Goal: Task Accomplishment & Management: Manage account settings

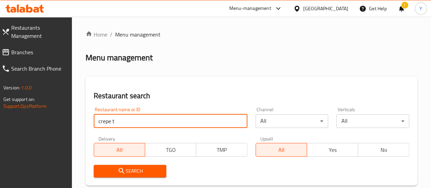
type input "crepe time"
click button "Search" at bounding box center [130, 171] width 73 height 13
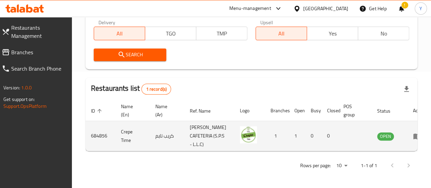
scroll to position [0, 2]
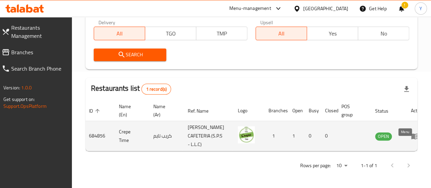
click at [411, 132] on icon "enhanced table" at bounding box center [415, 136] width 8 height 8
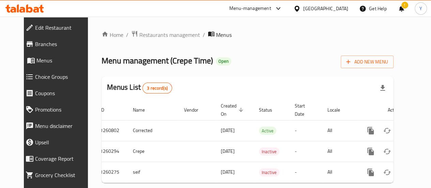
scroll to position [18, 0]
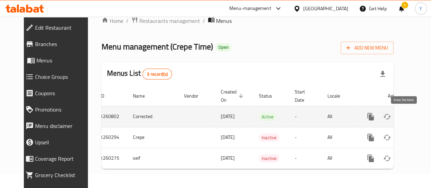
click at [416, 112] on icon "enhanced table" at bounding box center [420, 116] width 8 height 8
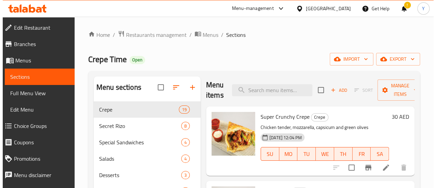
scroll to position [2, 0]
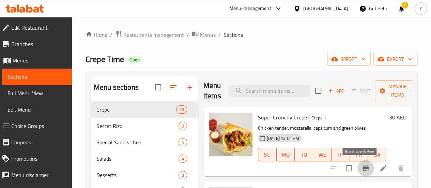
click at [363, 170] on icon "Branch-specific-item" at bounding box center [366, 167] width 6 height 5
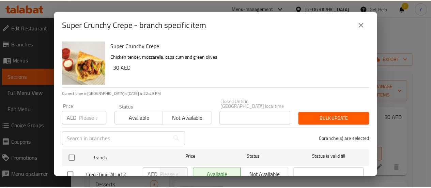
scroll to position [25, 0]
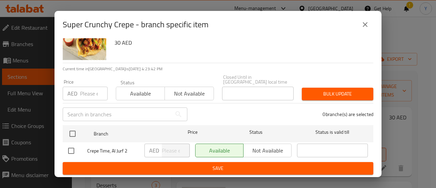
click at [367, 26] on icon "close" at bounding box center [365, 24] width 5 height 5
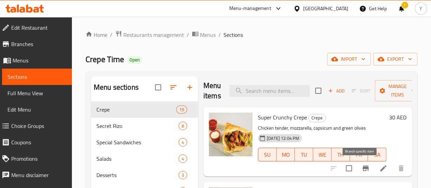
click at [362, 166] on icon "Branch-specific-item" at bounding box center [366, 168] width 8 height 8
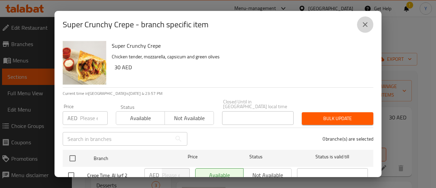
click at [367, 21] on icon "close" at bounding box center [365, 24] width 8 height 8
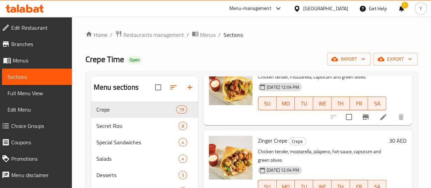
scroll to position [36, 0]
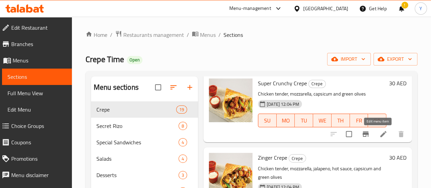
click at [379, 133] on icon at bounding box center [383, 134] width 8 height 8
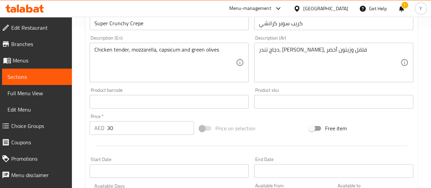
scroll to position [239, 0]
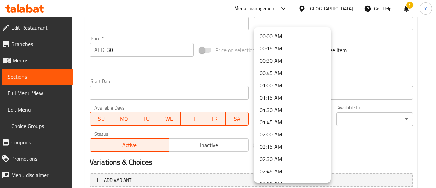
click at [376, 133] on div at bounding box center [218, 94] width 436 height 188
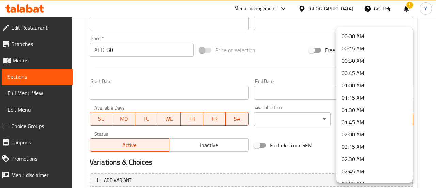
click at [311, 141] on div at bounding box center [218, 94] width 436 height 188
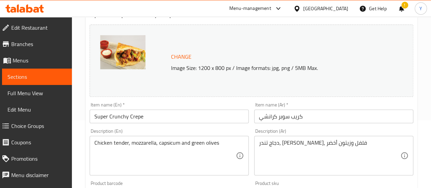
scroll to position [0, 0]
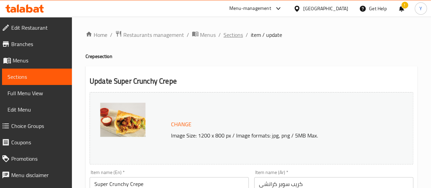
click at [226, 36] on span "Sections" at bounding box center [233, 35] width 19 height 8
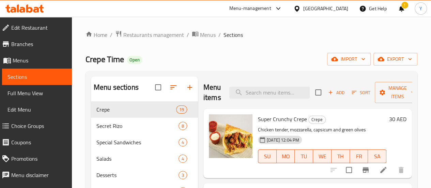
scroll to position [34, 0]
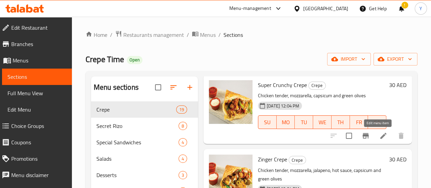
click at [380, 136] on icon at bounding box center [383, 136] width 8 height 8
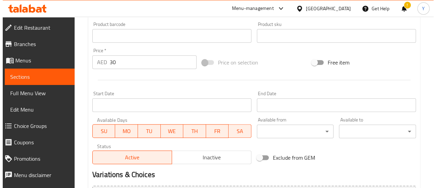
scroll to position [239, 0]
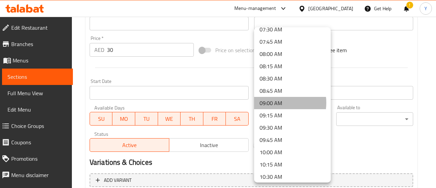
click at [274, 103] on li "09:00 AM" at bounding box center [292, 103] width 77 height 12
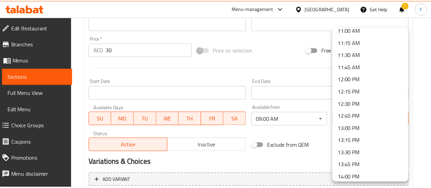
scroll to position [545, 0]
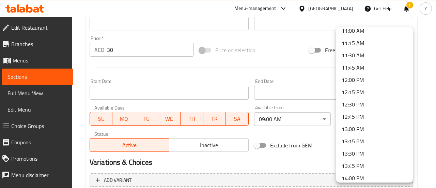
click at [360, 129] on li "13:00 PM" at bounding box center [374, 129] width 77 height 12
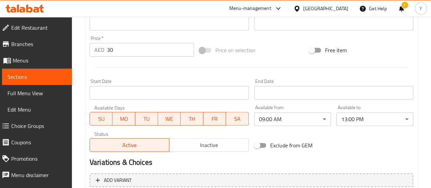
click at [384, 162] on h2 "Variations & Choices" at bounding box center [252, 162] width 324 height 10
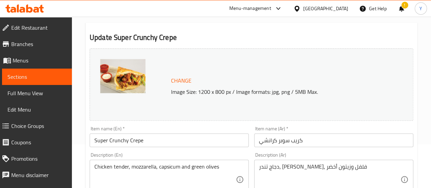
scroll to position [34, 0]
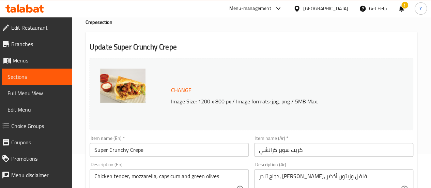
click at [138, 98] on img at bounding box center [122, 85] width 45 height 34
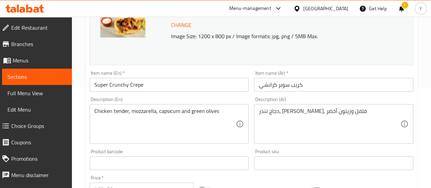
scroll to position [0, 0]
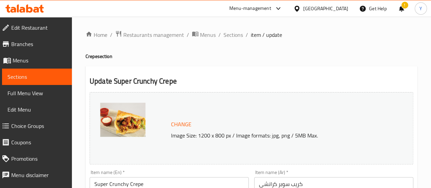
drag, startPoint x: 234, startPoint y: 37, endPoint x: 249, endPoint y: 66, distance: 32.6
click at [234, 37] on span "Sections" at bounding box center [233, 35] width 19 height 8
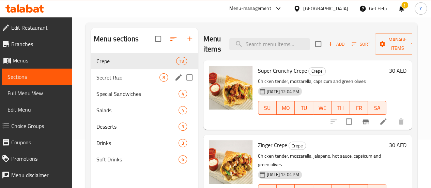
scroll to position [95, 0]
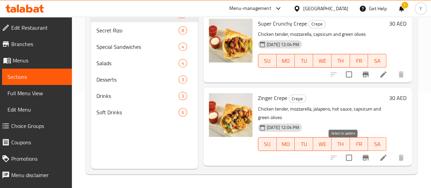
click at [345, 150] on input "checkbox" at bounding box center [349, 157] width 14 height 14
checkbox input "false"
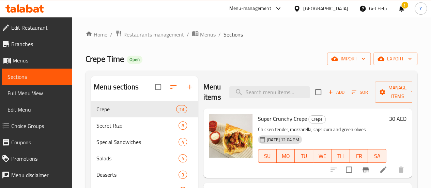
scroll to position [0, 0]
click at [387, 89] on span "Manage items" at bounding box center [397, 92] width 35 height 17
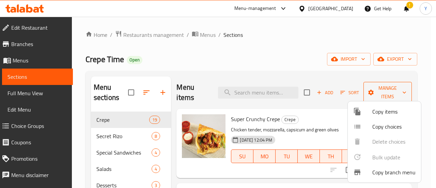
click at [387, 89] on div at bounding box center [218, 94] width 436 height 188
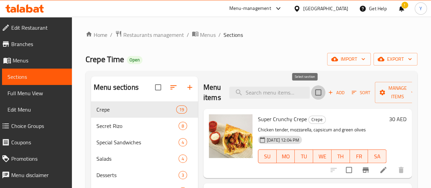
click at [311, 90] on input "checkbox" at bounding box center [318, 92] width 14 height 14
checkbox input "true"
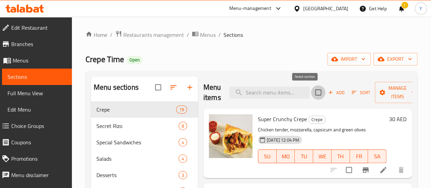
checkbox input "true"
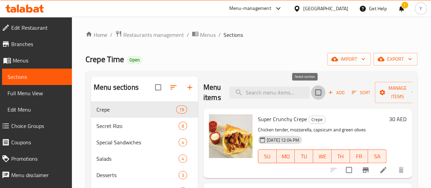
checkbox input "true"
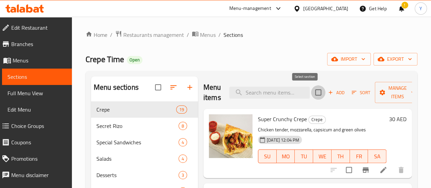
checkbox input "true"
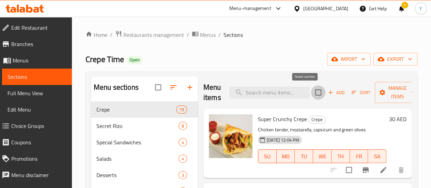
checkbox input "true"
click at [410, 94] on icon "button" at bounding box center [413, 92] width 7 height 7
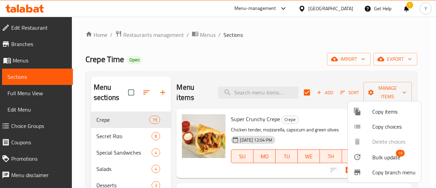
click at [393, 155] on span "Bulk update" at bounding box center [386, 157] width 28 height 8
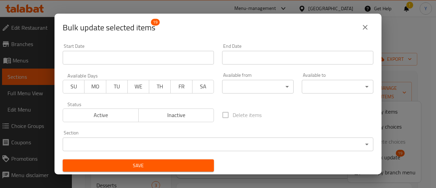
click at [135, 90] on span "WE" at bounding box center [138, 86] width 16 height 10
click at [71, 113] on span "Active" at bounding box center [101, 115] width 70 height 10
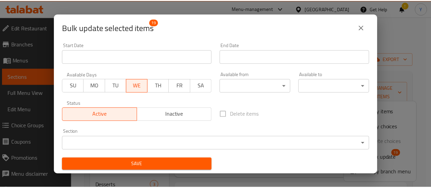
scroll to position [1, 0]
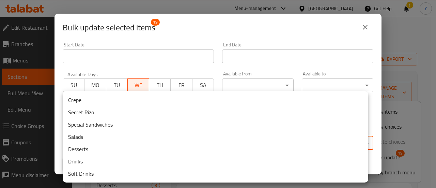
click at [140, 136] on body "​ Menu-management [GEOGRAPHIC_DATA] Get Help ! Y Edit Restaurant Branches Menus…" at bounding box center [218, 102] width 436 height 171
click at [214, 30] on div at bounding box center [218, 94] width 436 height 188
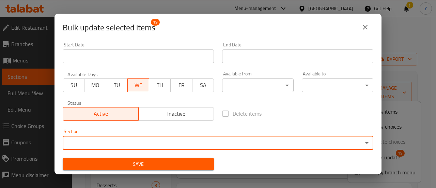
click at [99, 144] on body "​ Menu-management [GEOGRAPHIC_DATA] Get Help ! Y Edit Restaurant Branches Menus…" at bounding box center [218, 102] width 436 height 171
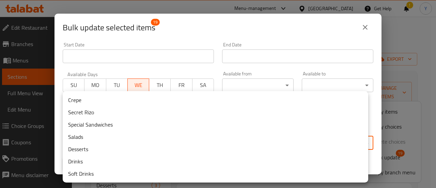
click at [365, 28] on div at bounding box center [218, 94] width 436 height 188
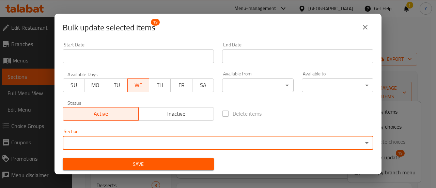
click at [367, 27] on icon "close" at bounding box center [365, 27] width 8 height 8
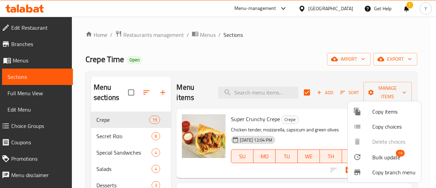
click at [205, 35] on div at bounding box center [218, 94] width 436 height 188
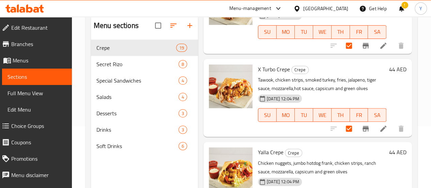
scroll to position [61, 0]
click at [37, 96] on span "Full Menu View" at bounding box center [36, 93] width 59 height 8
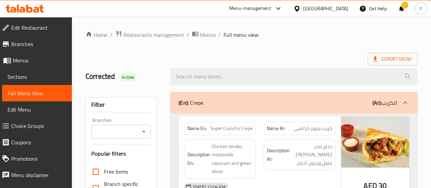
click at [19, 108] on span "Edit Menu" at bounding box center [36, 109] width 59 height 8
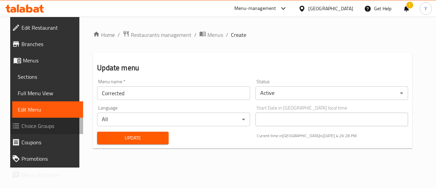
click at [48, 123] on span "Choice Groups" at bounding box center [49, 126] width 56 height 8
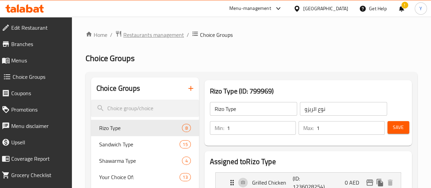
click at [140, 33] on span "Restaurants management" at bounding box center [153, 35] width 61 height 8
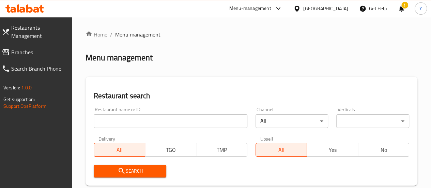
click at [106, 36] on link "Home" at bounding box center [97, 34] width 22 height 8
